Goal: Task Accomplishment & Management: Complete application form

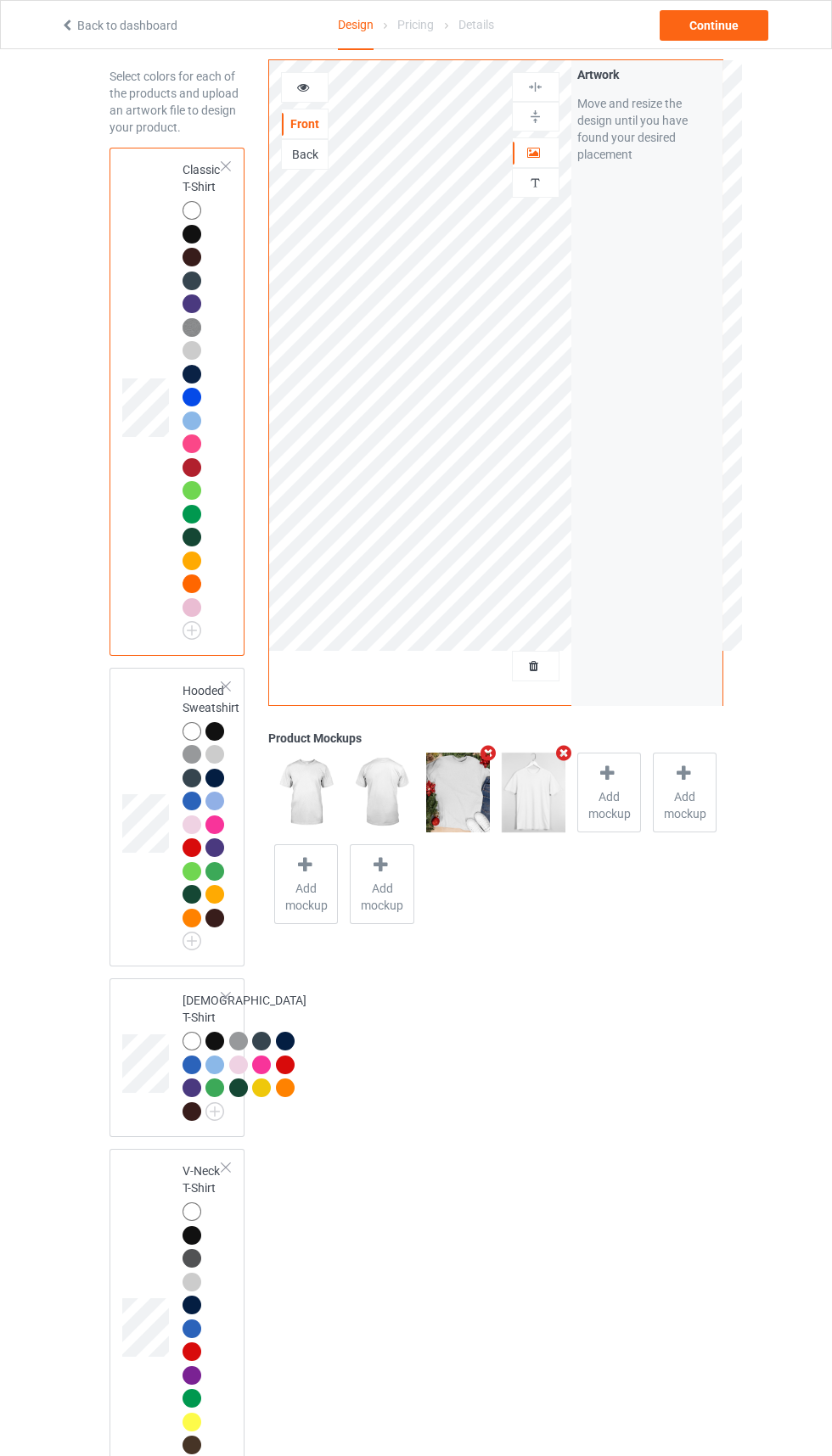
scroll to position [59, 0]
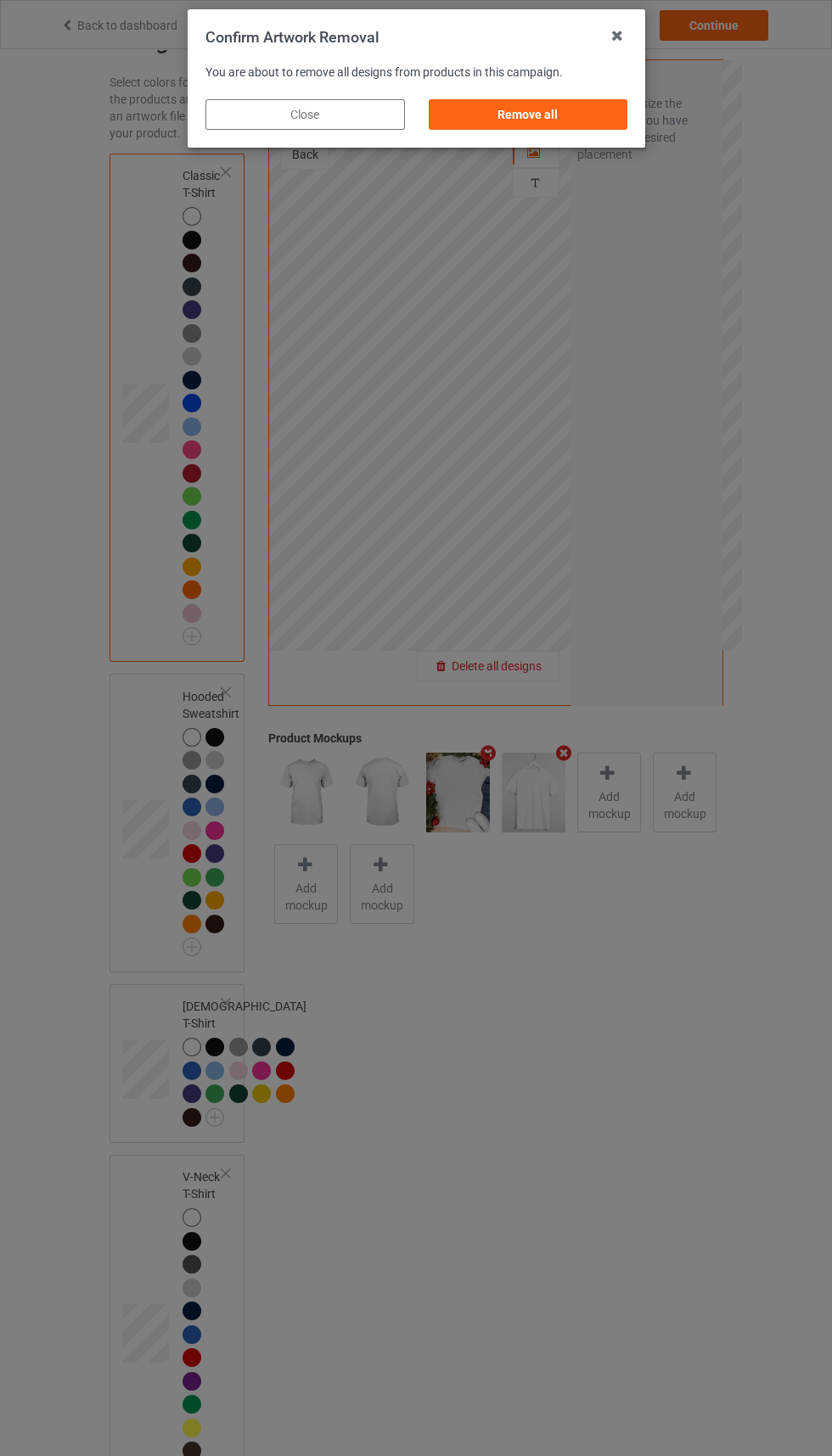
click at [535, 114] on div "Remove all" at bounding box center [527, 114] width 199 height 30
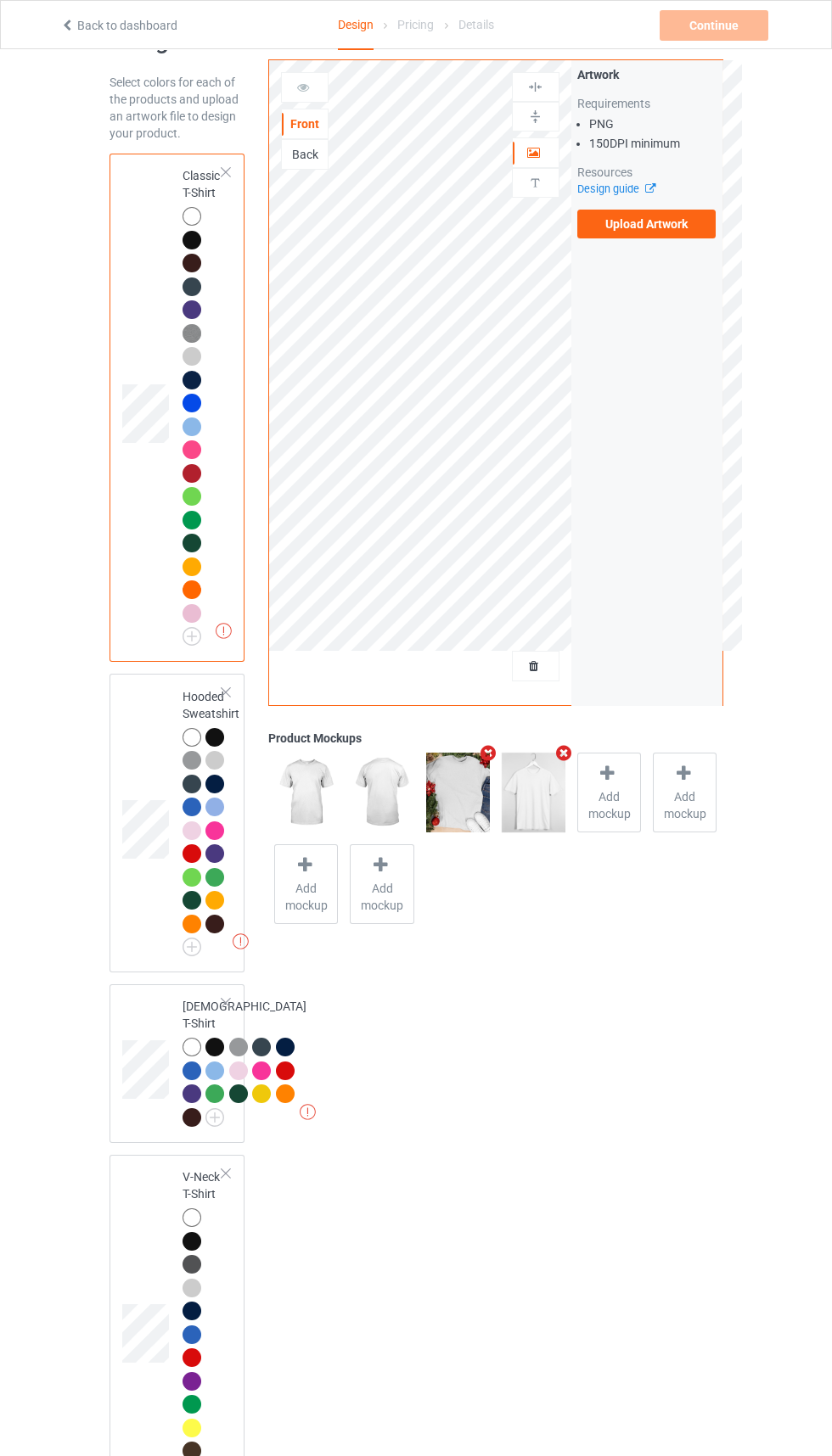
click at [671, 238] on label "Upload Artwork" at bounding box center [647, 224] width 139 height 29
click at [0, 0] on input "Upload Artwork" at bounding box center [0, 0] width 0 height 0
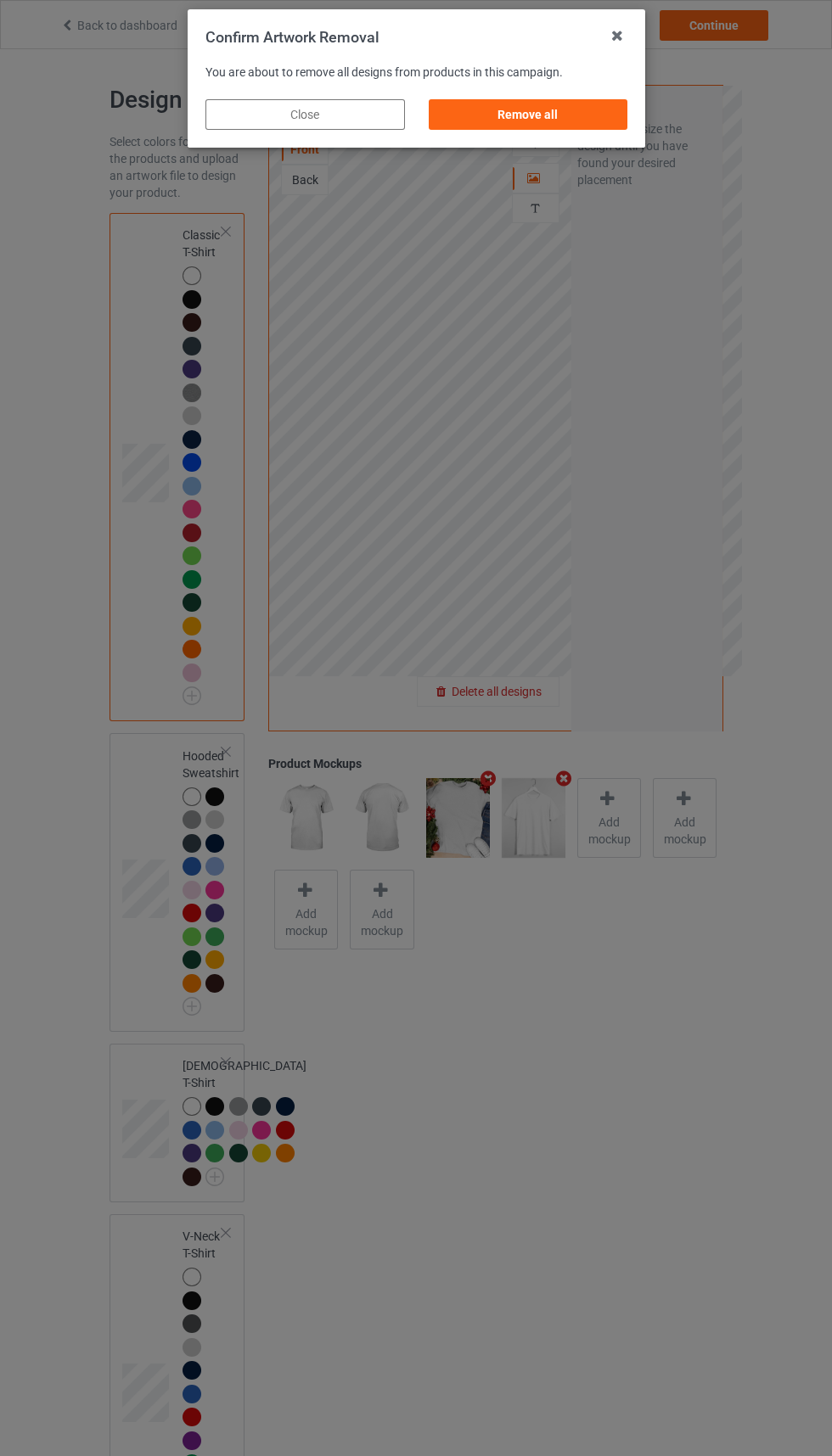
click at [552, 114] on div "Remove all" at bounding box center [527, 114] width 199 height 30
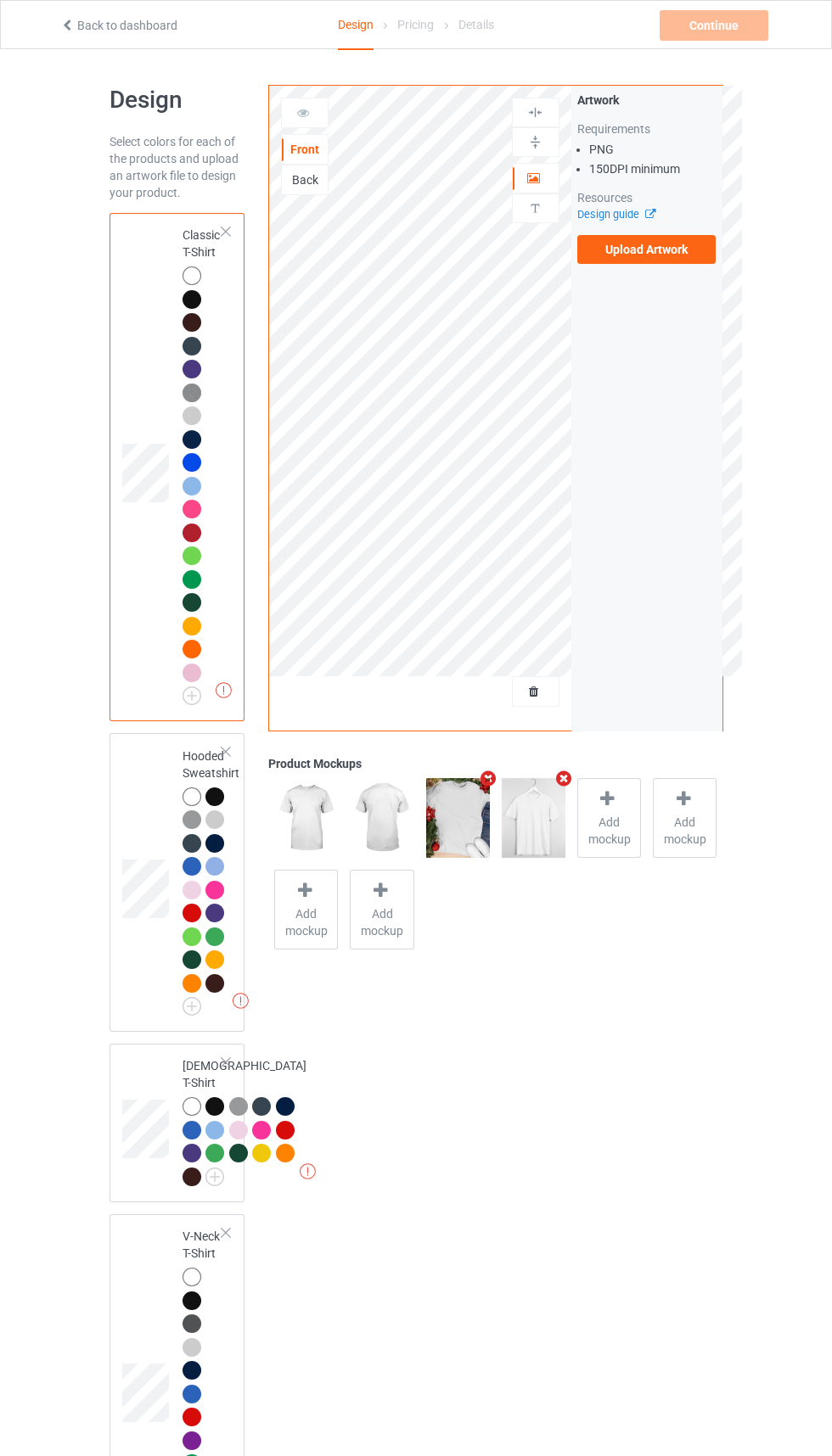
click at [683, 263] on label "Upload Artwork" at bounding box center [647, 249] width 139 height 29
click at [0, 0] on input "Upload Artwork" at bounding box center [0, 0] width 0 height 0
click at [649, 248] on label "Upload Artwork" at bounding box center [647, 249] width 139 height 29
click at [0, 0] on input "Upload Artwork" at bounding box center [0, 0] width 0 height 0
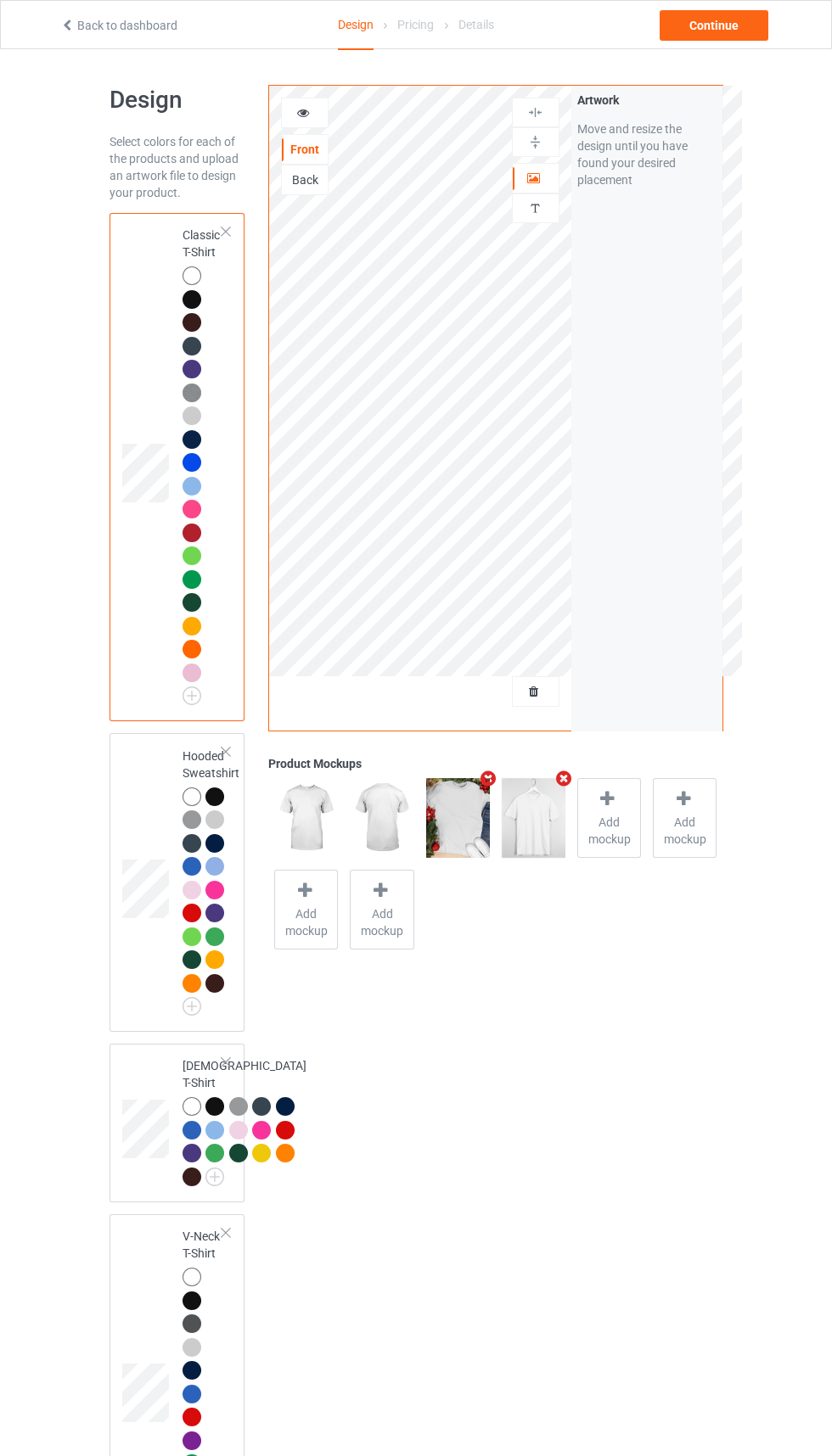
click at [125, 559] on td at bounding box center [147, 467] width 51 height 495
click at [147, 584] on td at bounding box center [147, 467] width 51 height 495
click at [113, 604] on div "Classic T-Shirt" at bounding box center [177, 467] width 136 height 509
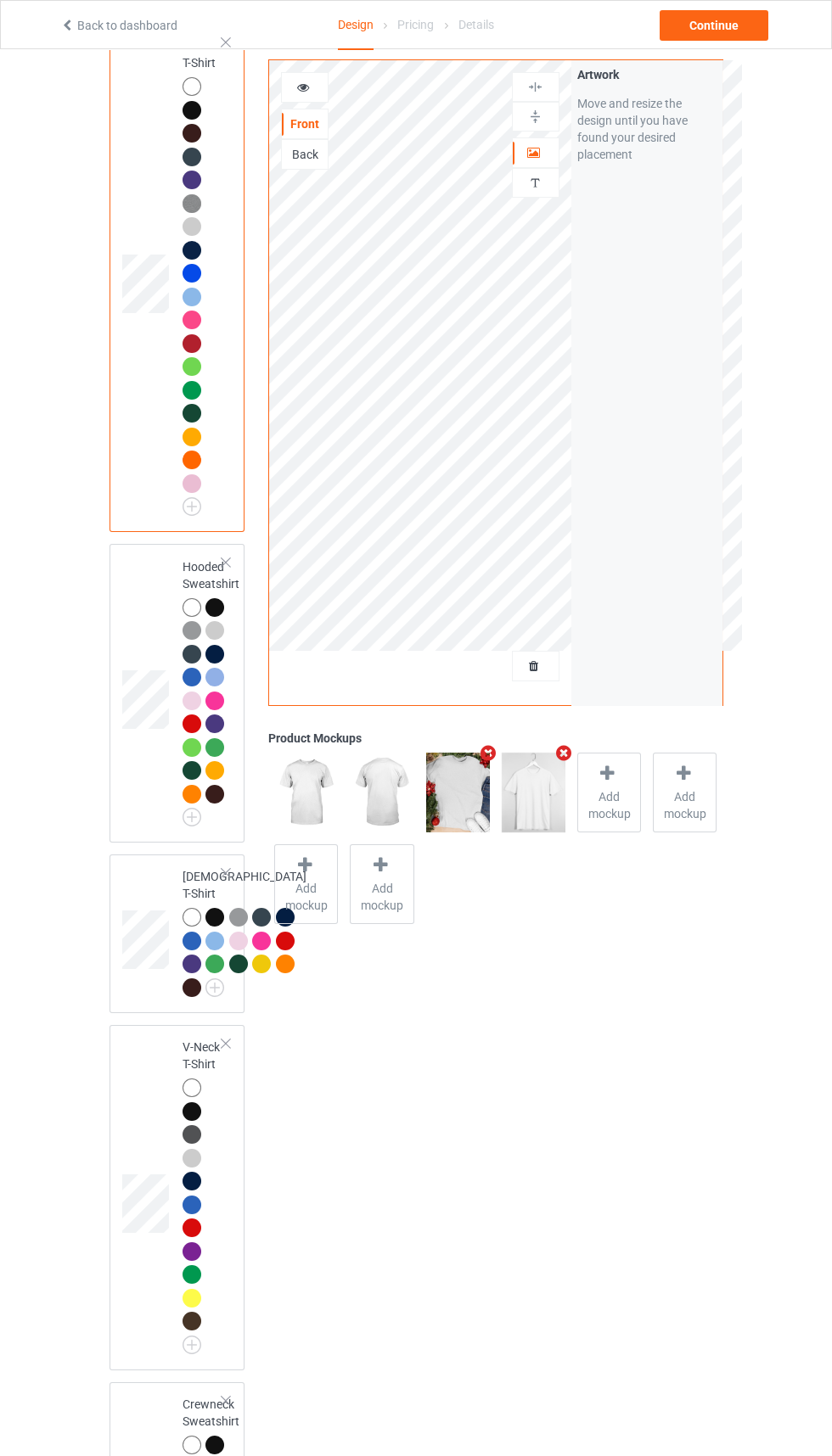
scroll to position [206, 0]
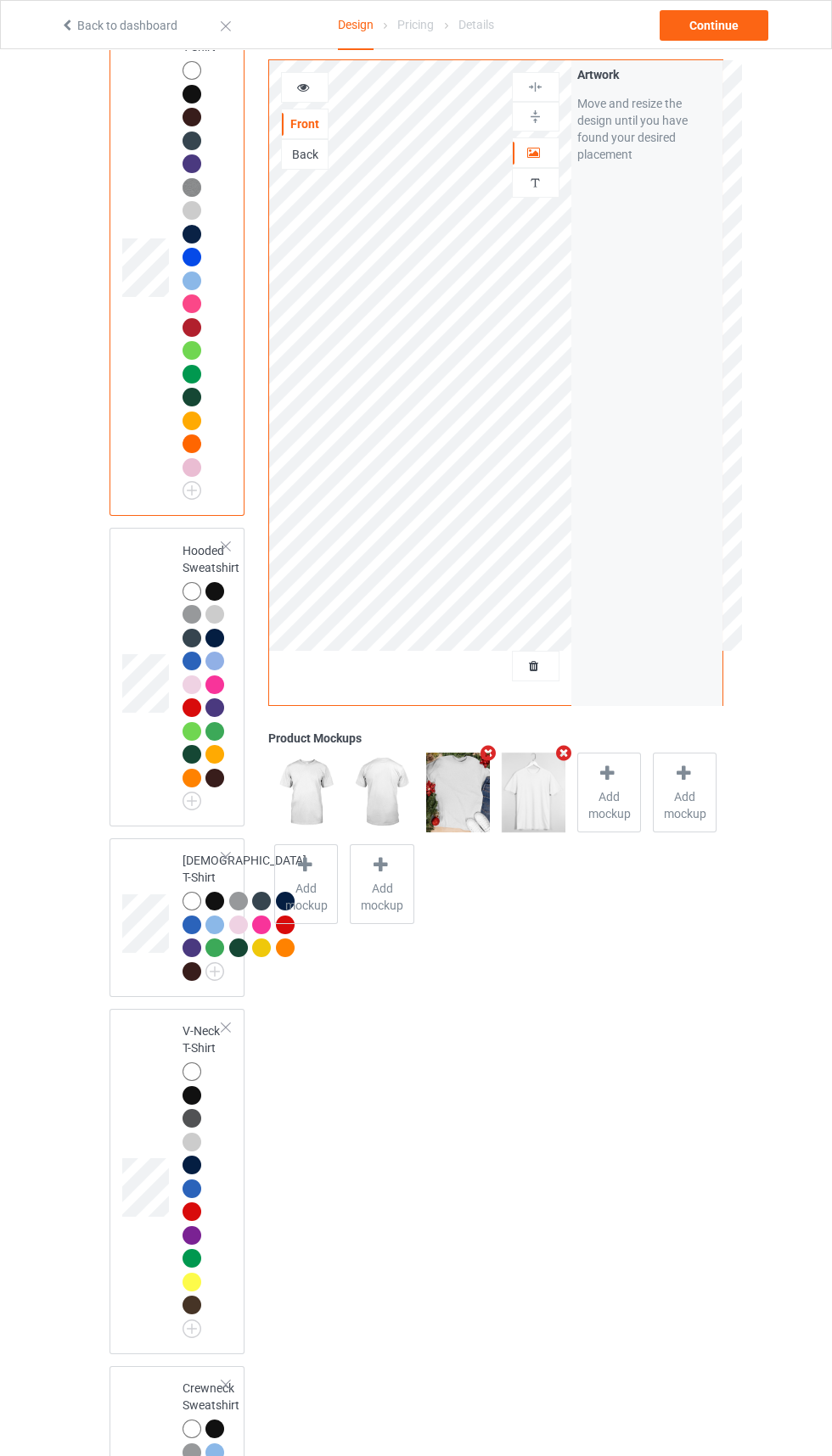
click at [130, 770] on td at bounding box center [147, 677] width 51 height 285
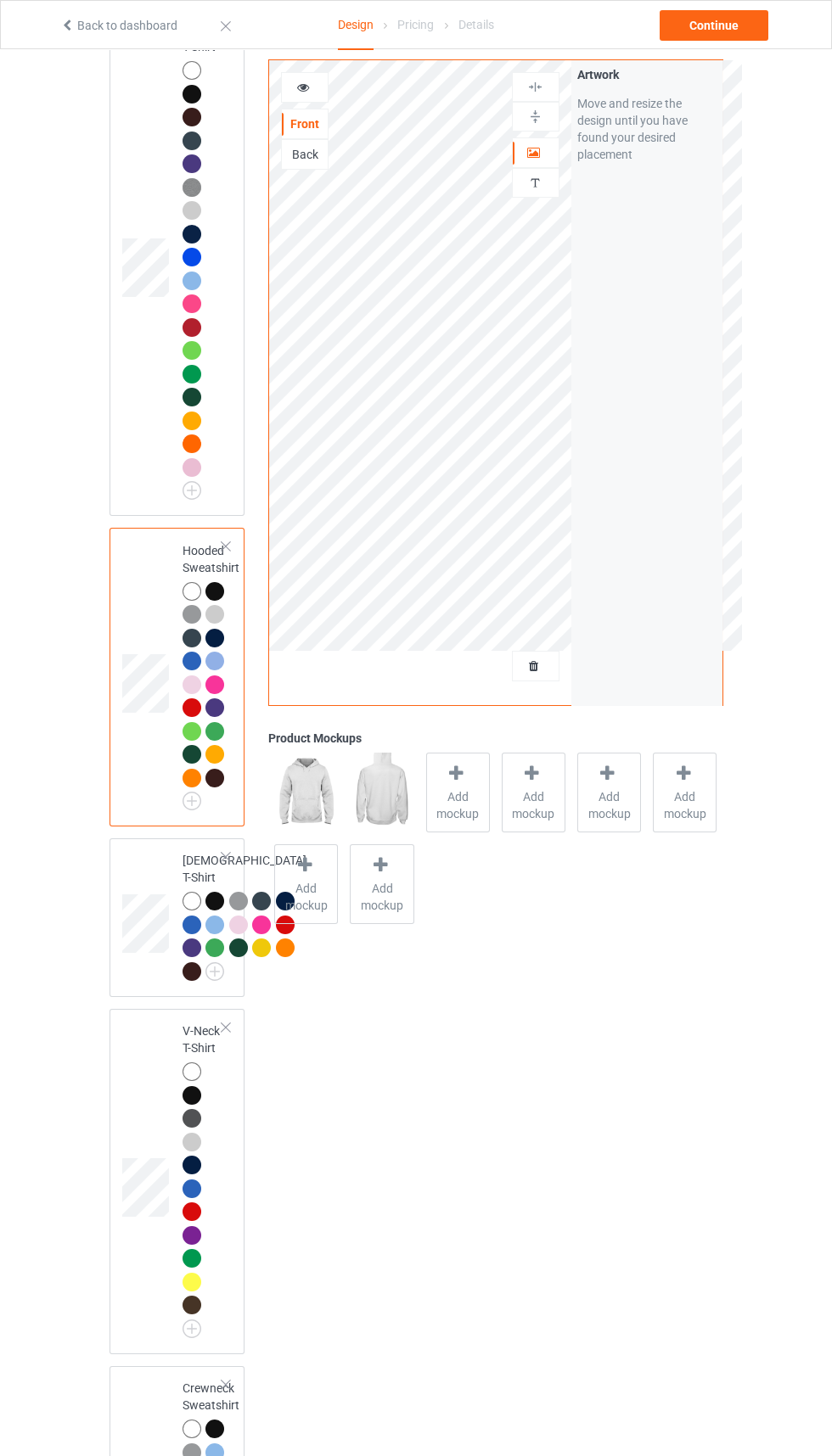
click at [137, 957] on td at bounding box center [147, 918] width 51 height 145
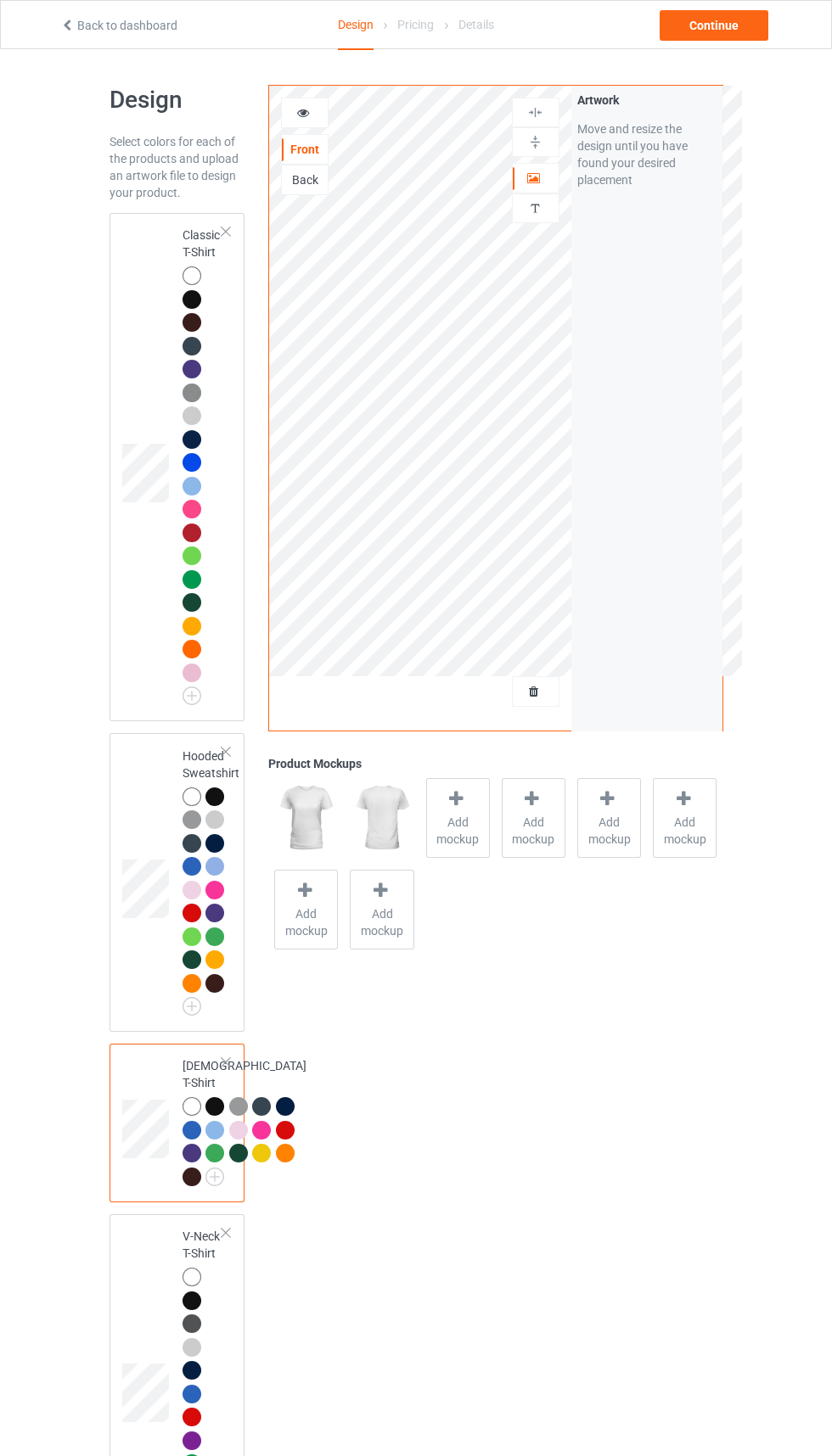
click at [141, 617] on td at bounding box center [147, 467] width 51 height 495
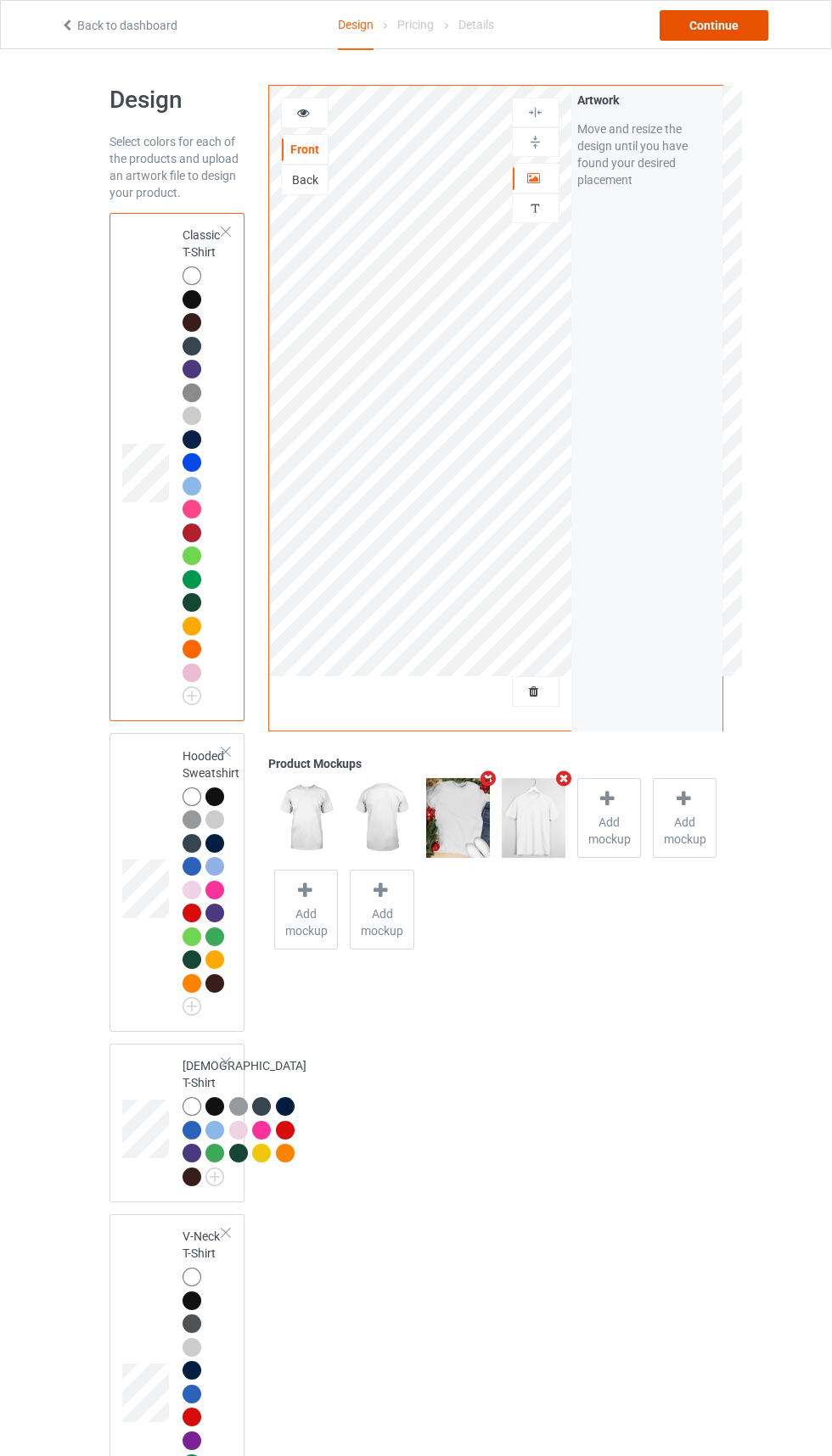
click at [697, 26] on div "Continue" at bounding box center [714, 25] width 109 height 30
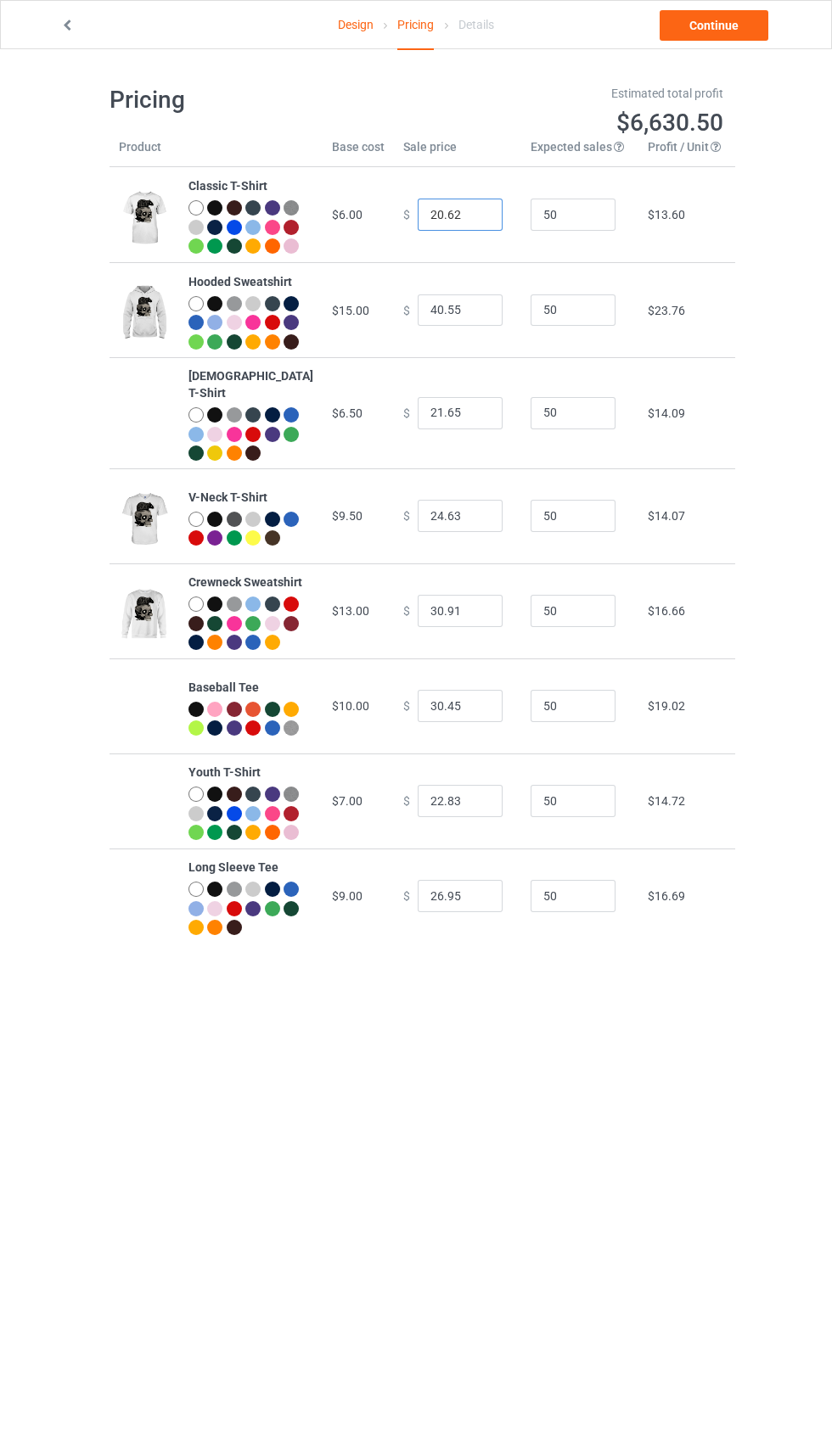
click at [450, 222] on input "20.62" at bounding box center [459, 215] width 85 height 32
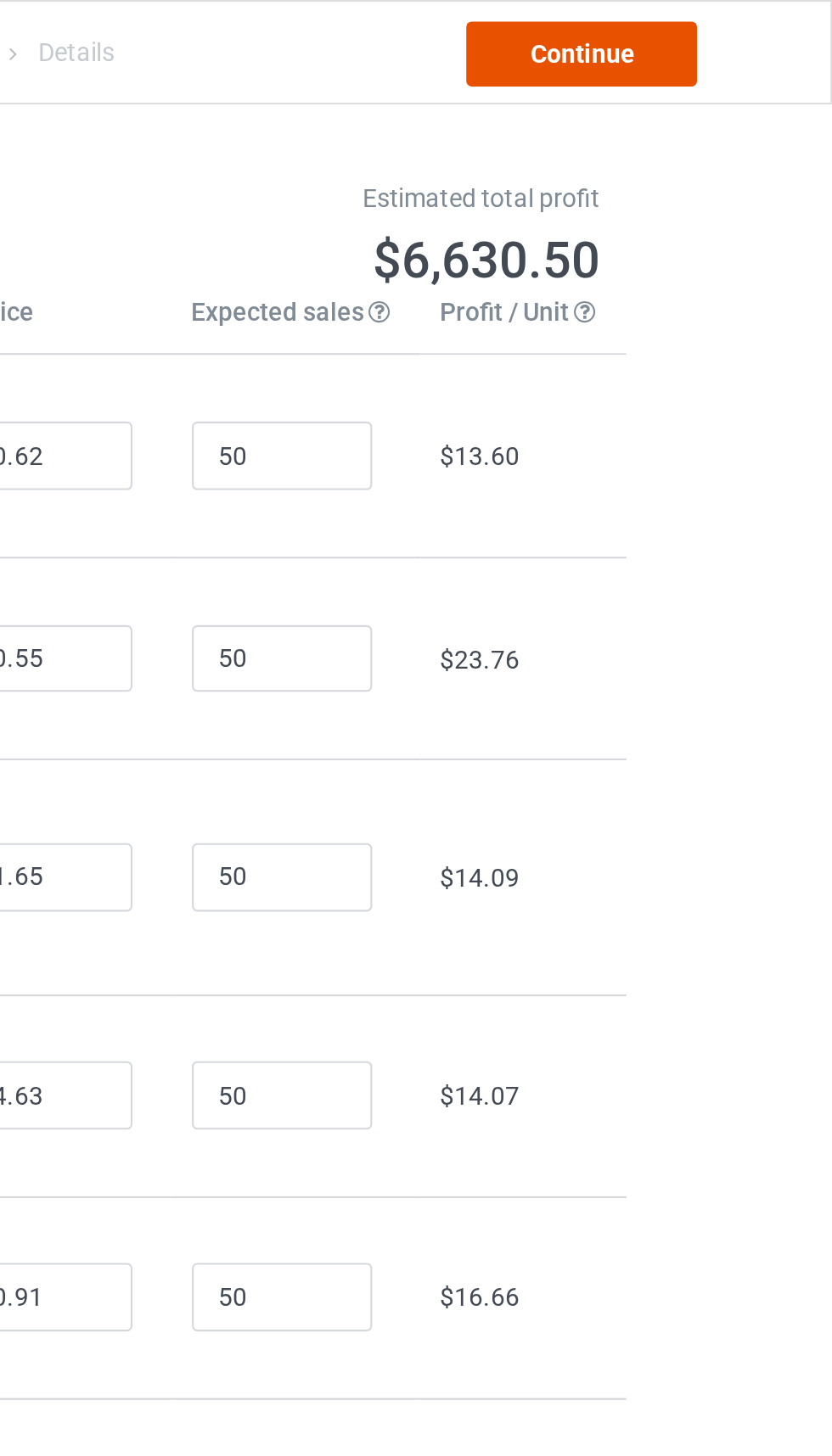
click at [728, 40] on link "Continue" at bounding box center [714, 25] width 109 height 30
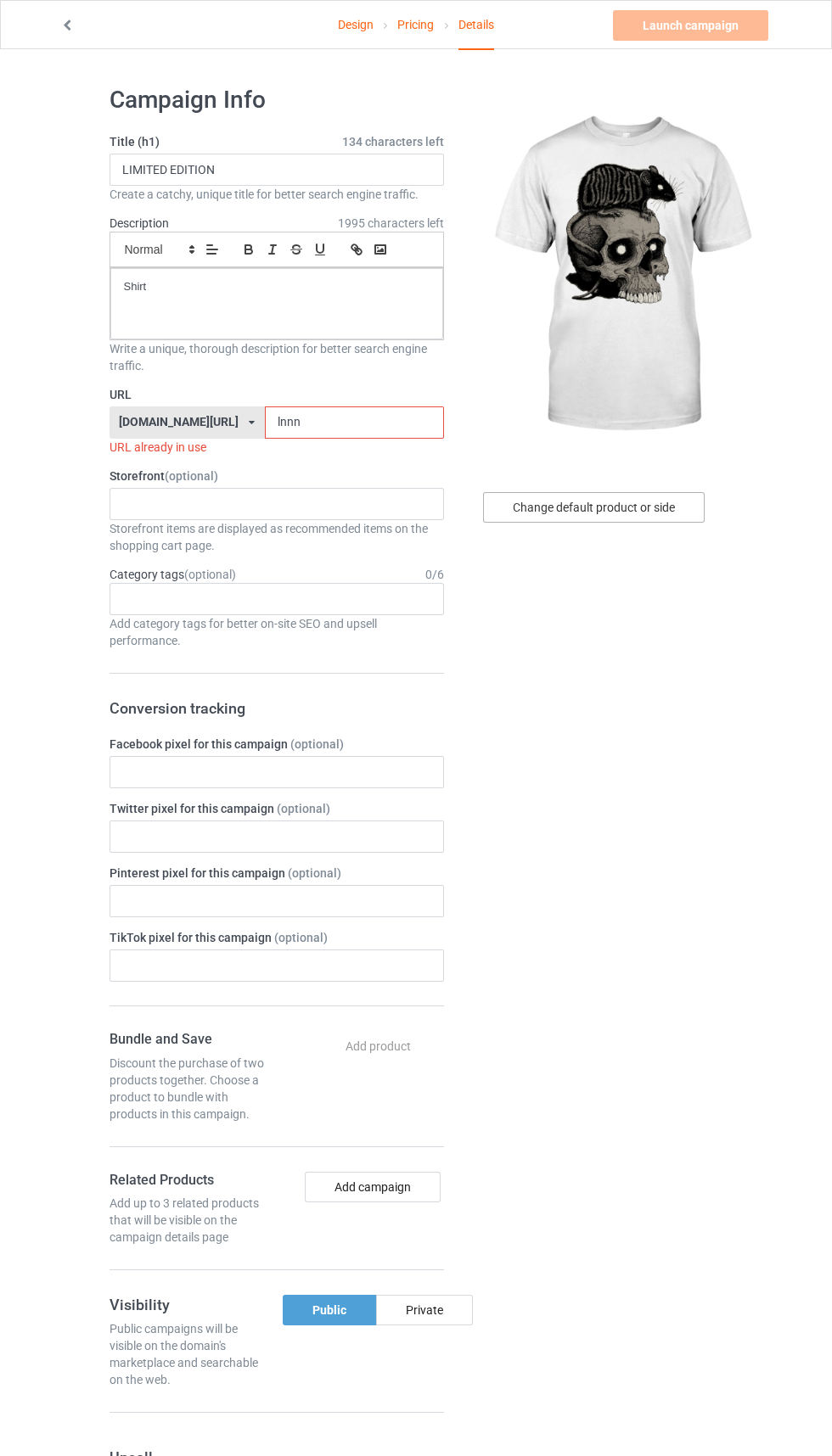
click at [651, 508] on div "Change default product or side" at bounding box center [593, 508] width 222 height 30
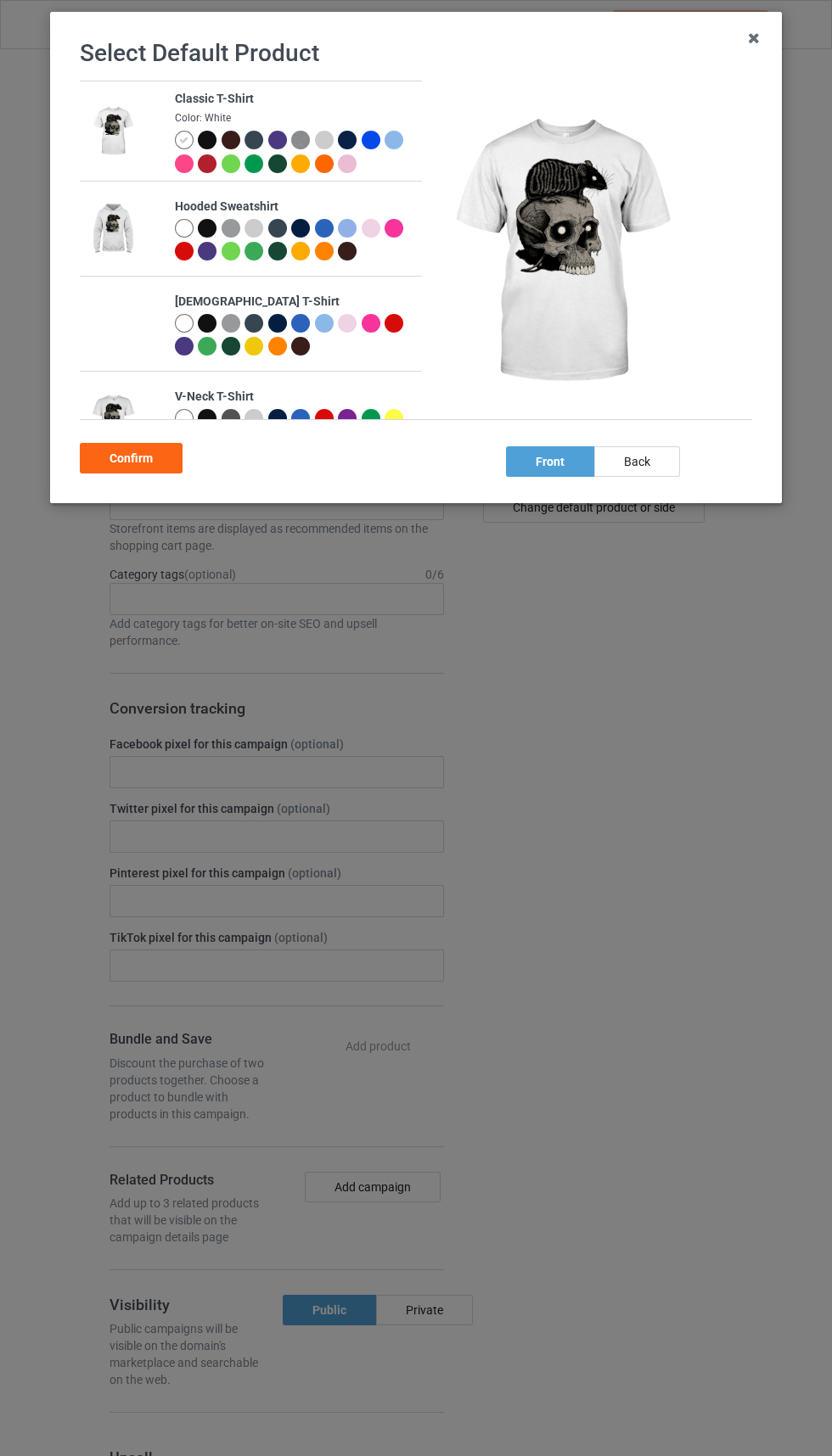
click at [310, 172] on div at bounding box center [303, 166] width 24 height 24
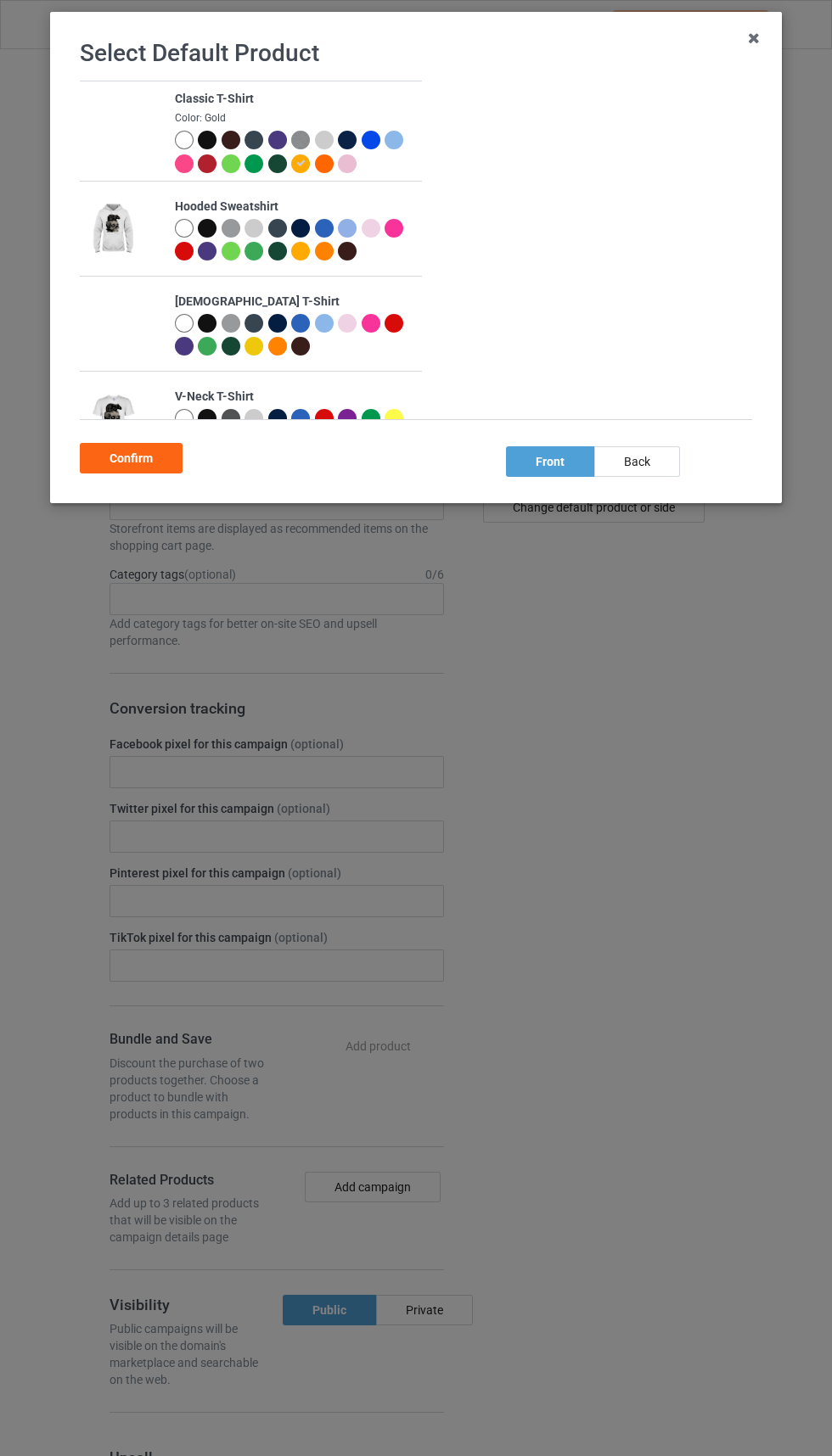
click at [307, 173] on div at bounding box center [303, 166] width 24 height 24
click at [319, 151] on div at bounding box center [326, 142] width 24 height 24
click at [307, 148] on img at bounding box center [300, 139] width 19 height 19
click at [302, 152] on div at bounding box center [303, 142] width 24 height 24
click at [189, 150] on div at bounding box center [187, 142] width 24 height 24
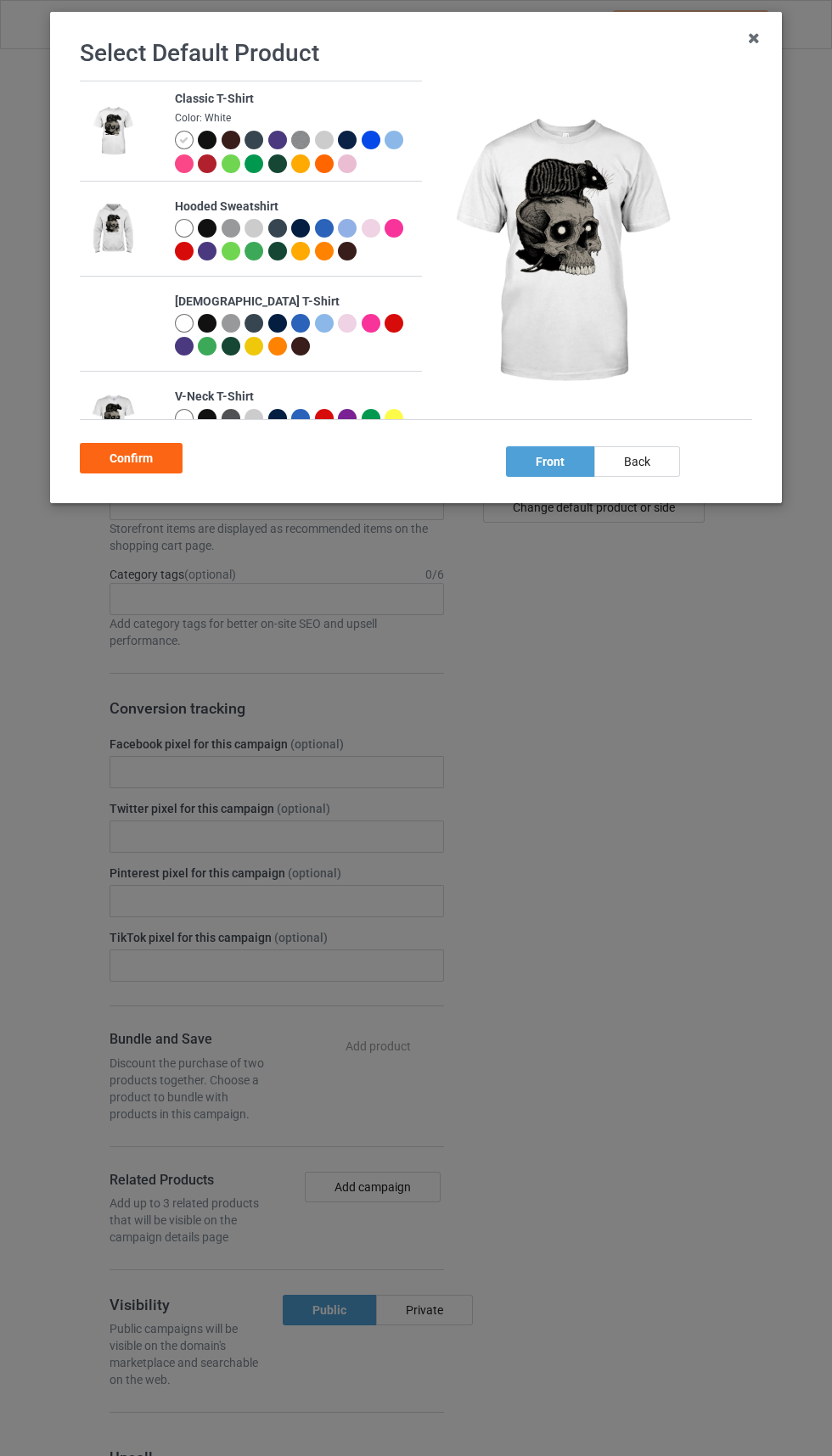
click at [147, 468] on div "Confirm" at bounding box center [130, 459] width 103 height 30
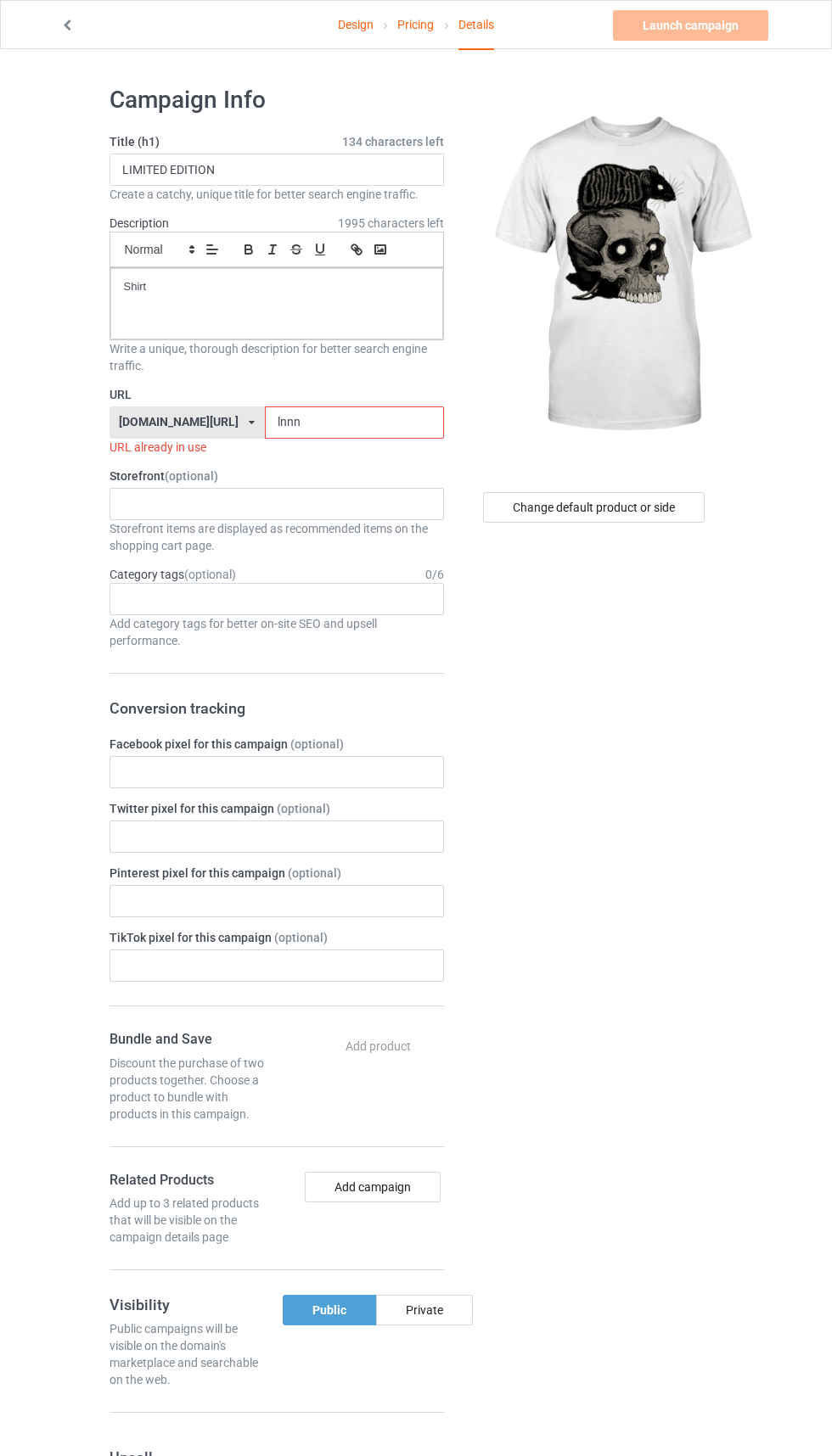
click at [345, 423] on input "lnnn" at bounding box center [354, 423] width 179 height 32
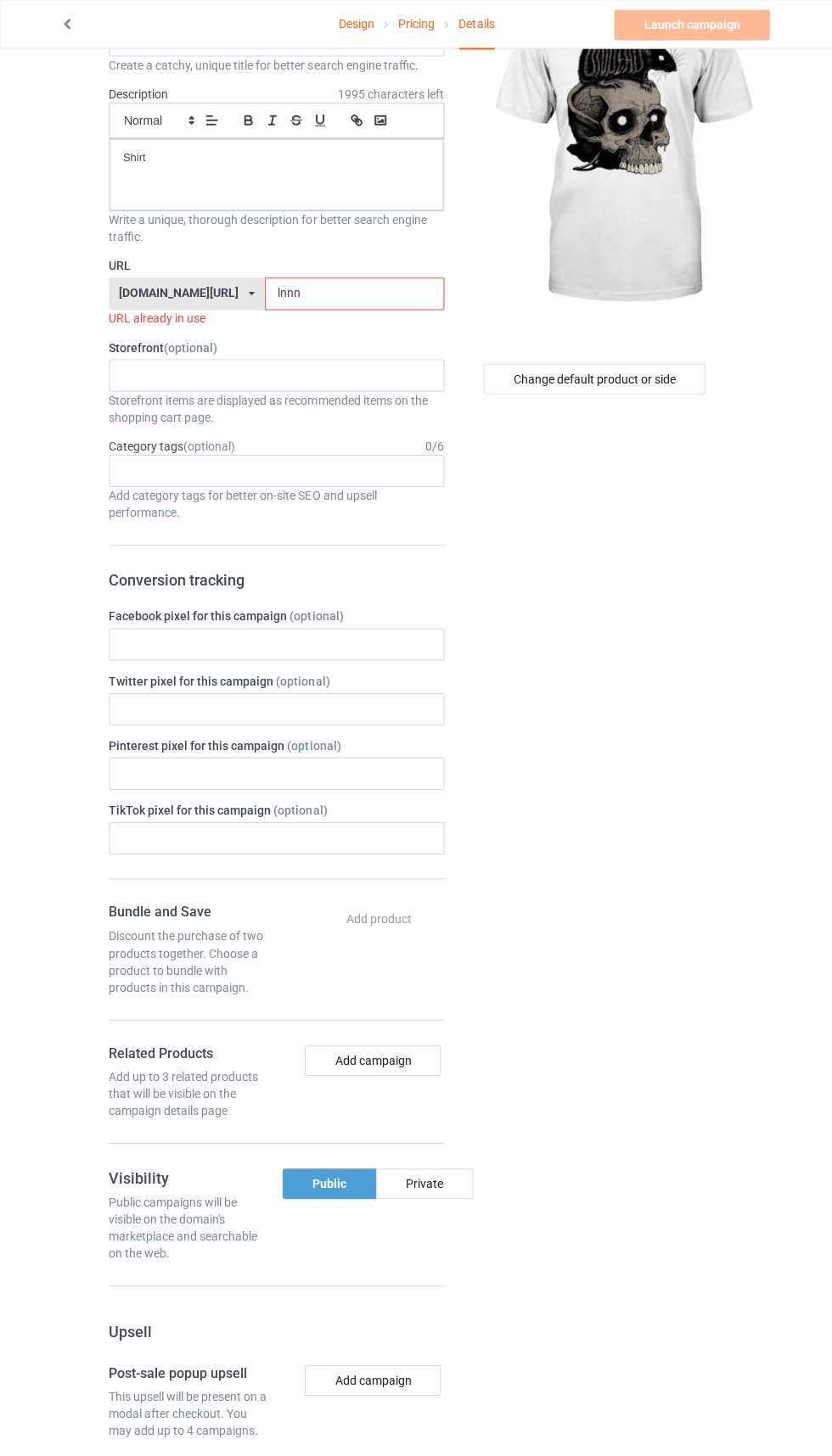
scroll to position [129, 0]
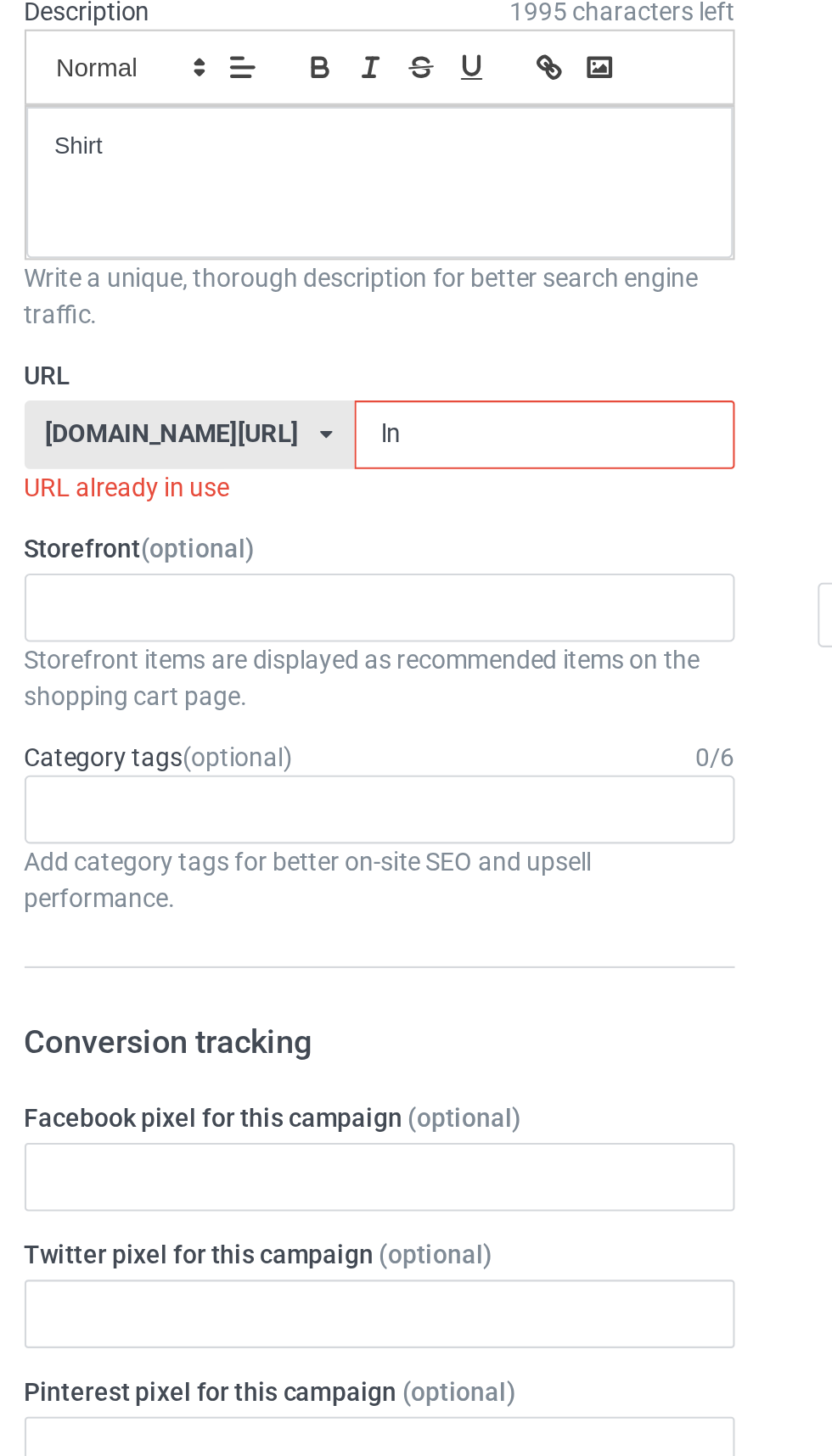
type input "l"
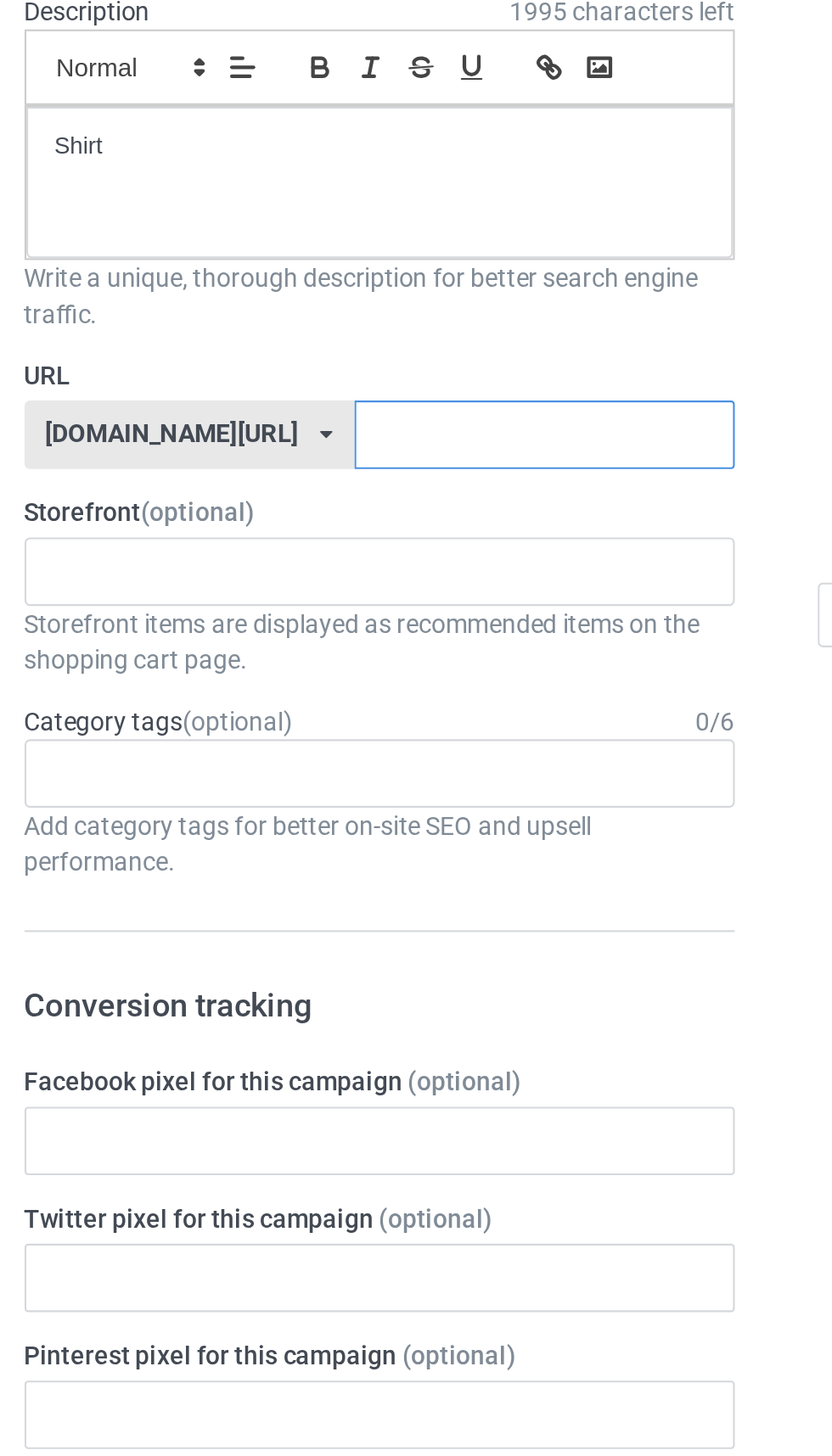
type input "H"
type input "Thnnj"
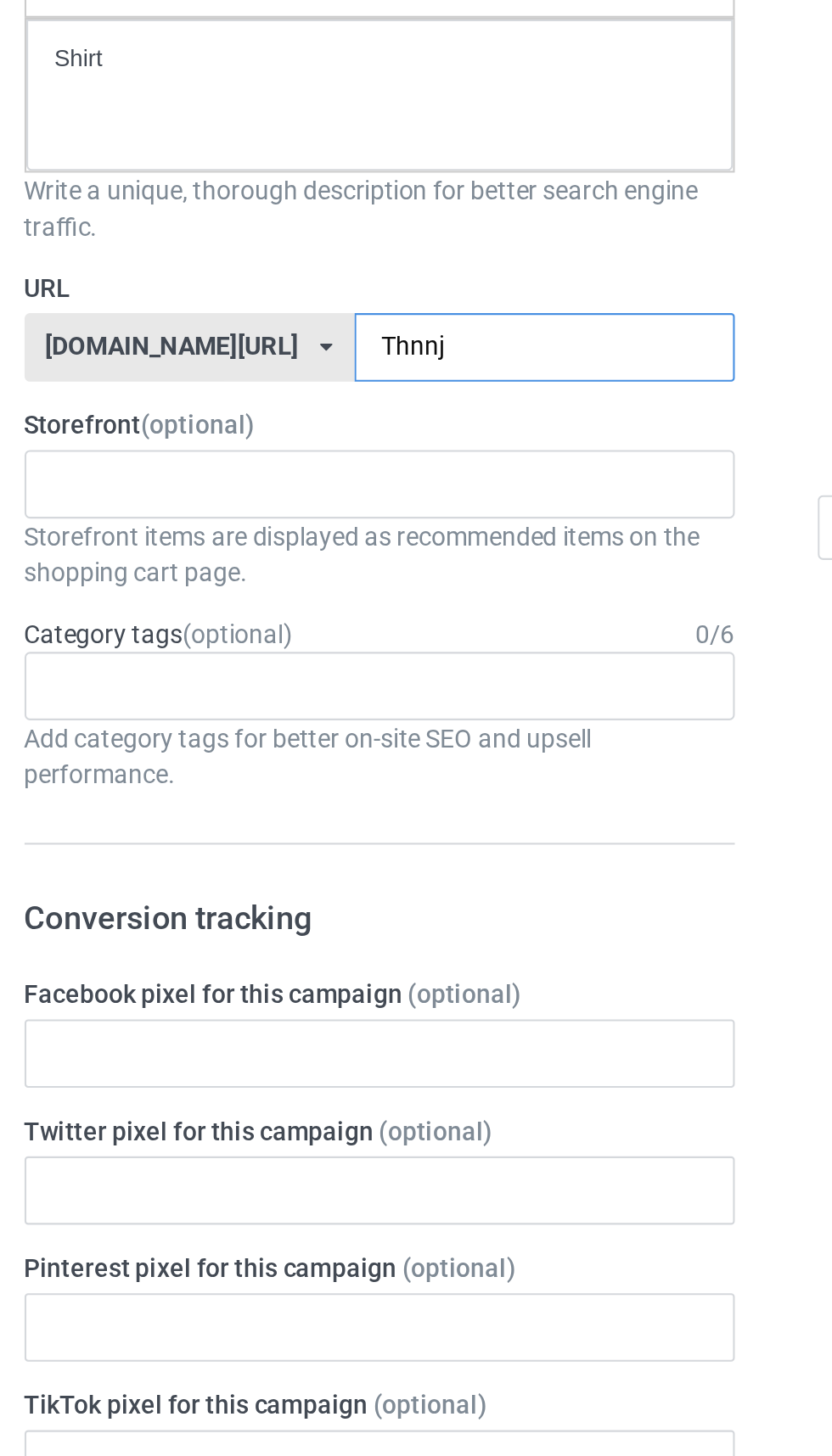
scroll to position [0, 0]
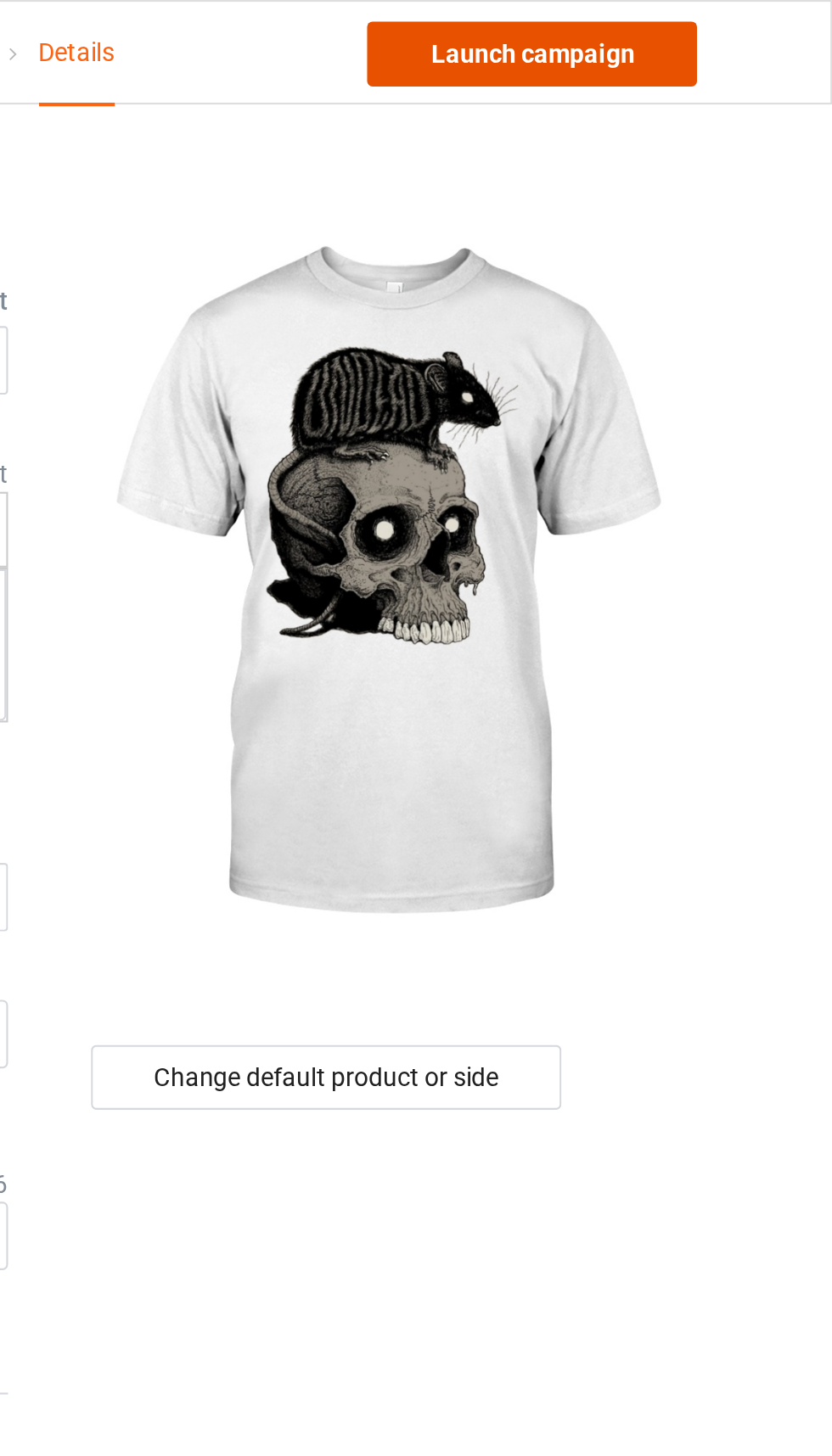
click at [735, 21] on link "Launch campaign" at bounding box center [691, 25] width 155 height 30
